Goal: Find specific page/section: Find specific page/section

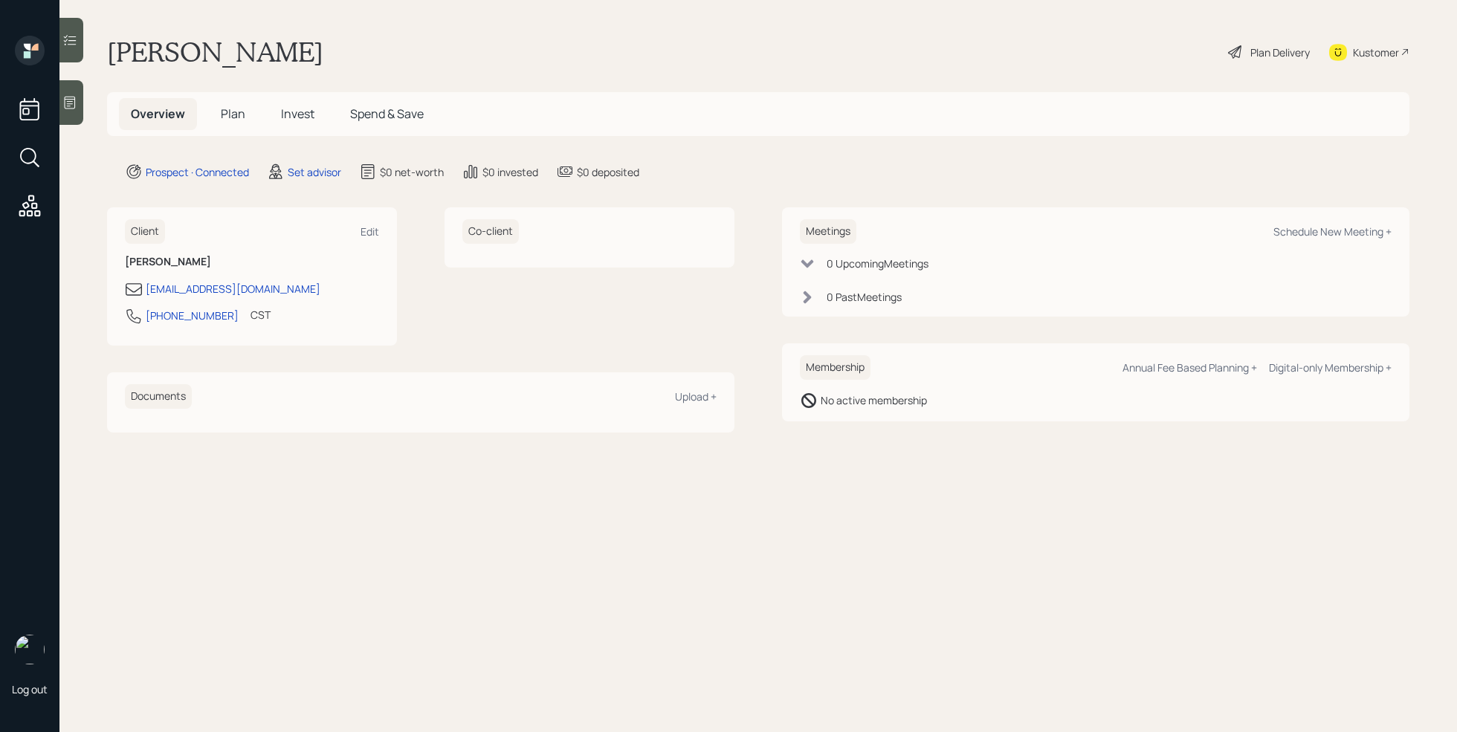
click at [77, 106] on icon at bounding box center [69, 102] width 15 height 15
